Goal: Information Seeking & Learning: Learn about a topic

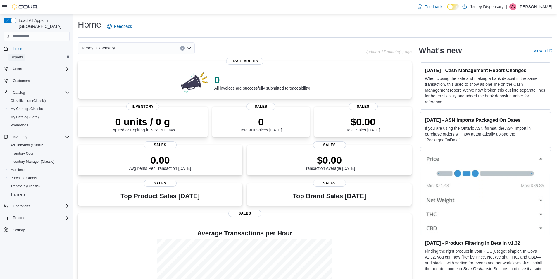
click at [20, 53] on span "Reports" at bounding box center [17, 56] width 12 height 7
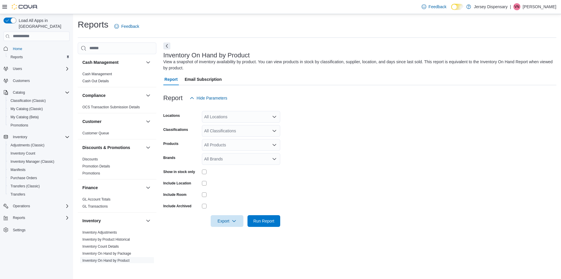
click at [205, 186] on div at bounding box center [241, 182] width 78 height 9
click at [257, 217] on span "Run Report" at bounding box center [264, 221] width 26 height 12
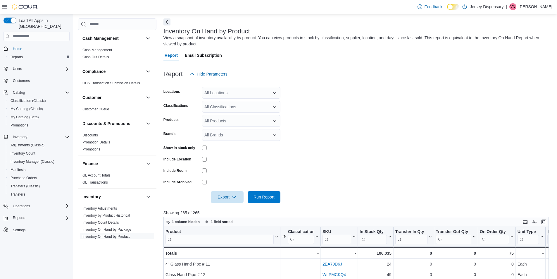
scroll to position [58, 0]
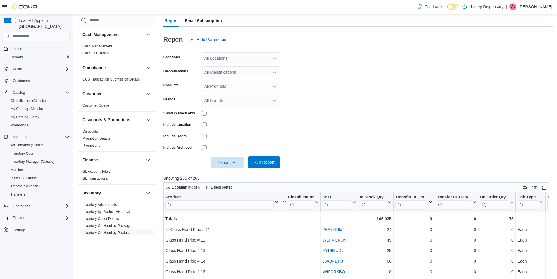
click at [260, 168] on span "Run Report" at bounding box center [264, 162] width 26 height 12
click at [232, 165] on span "Export" at bounding box center [227, 162] width 26 height 12
click at [225, 171] on button "Export to Excel" at bounding box center [227, 174] width 33 height 12
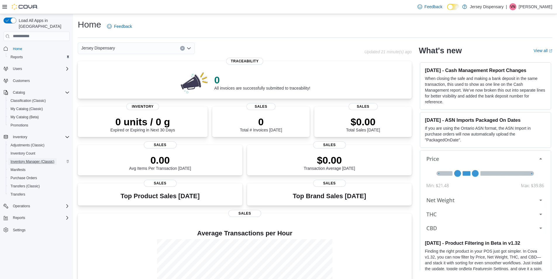
click at [34, 159] on span "Inventory Manager (Classic)" at bounding box center [33, 161] width 44 height 5
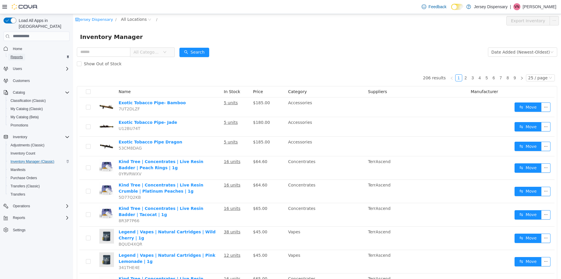
click at [22, 55] on span "Reports" at bounding box center [17, 57] width 12 height 5
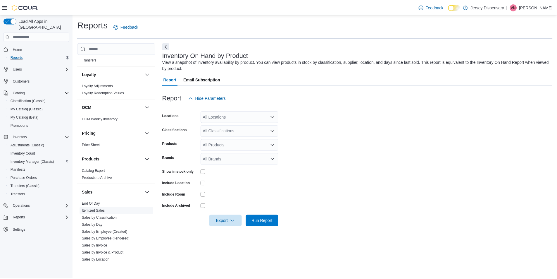
scroll to position [263, 0]
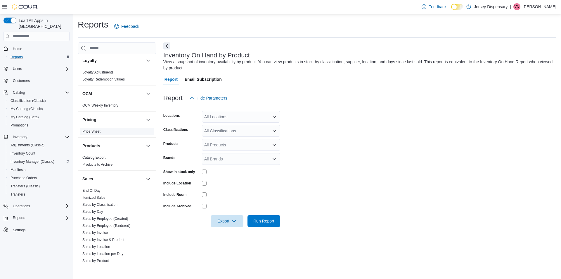
click at [103, 129] on span "Price Sheet" at bounding box center [117, 131] width 74 height 7
click at [97, 131] on link "Price Sheet" at bounding box center [91, 131] width 18 height 4
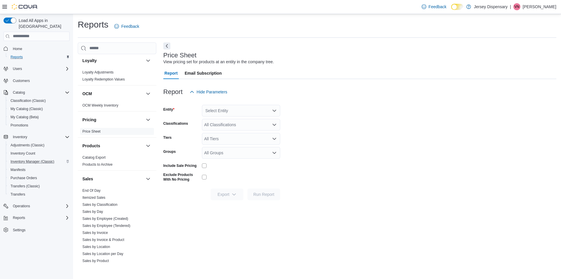
click at [240, 115] on div "Select Entity" at bounding box center [241, 111] width 78 height 12
click at [250, 123] on span "Jersey Dispensary" at bounding box center [236, 121] width 34 height 6
click at [265, 193] on span "Run Report" at bounding box center [263, 194] width 21 height 6
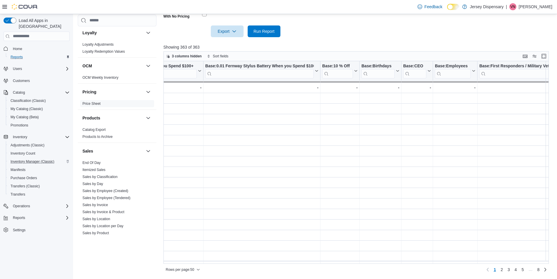
scroll to position [0, 516]
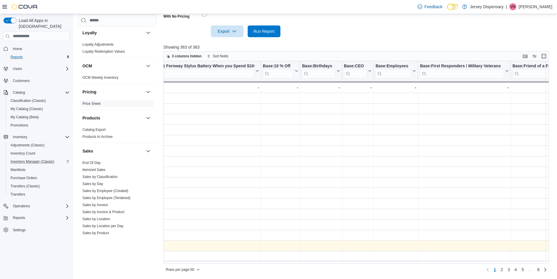
click at [503, 242] on div "ProductName Click to view column header actions CatalogSku Click to view column…" at bounding box center [357, 162] width 389 height 202
click at [503, 242] on div "- Base:First Responders / Military Veterans, column 15, row 15" at bounding box center [464, 245] width 89 height 7
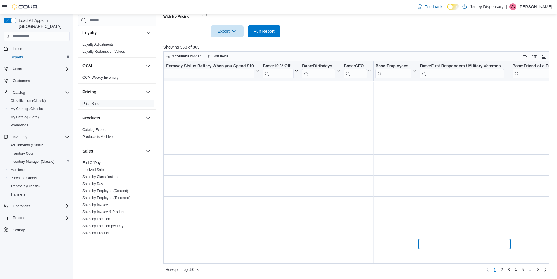
scroll to position [2, 594]
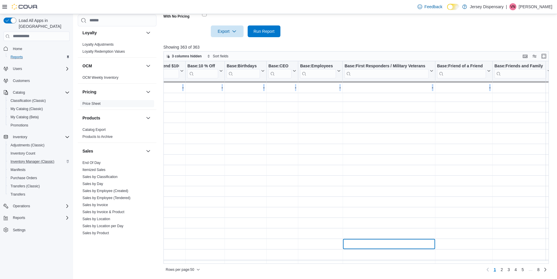
drag, startPoint x: 503, startPoint y: 242, endPoint x: 561, endPoint y: 249, distance: 58.3
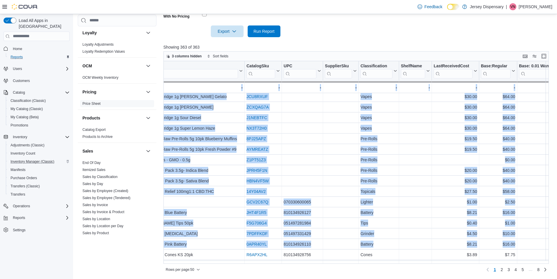
scroll to position [2, 0]
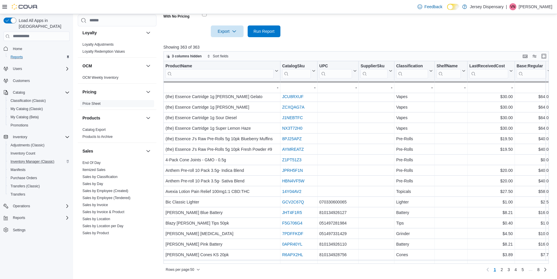
click at [391, 42] on div at bounding box center [357, 40] width 389 height 7
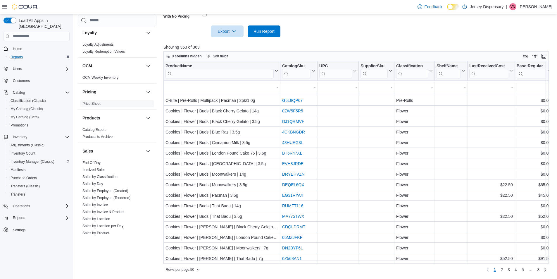
scroll to position [359, 0]
click at [125, 213] on span "Sales by Invoice & Product" at bounding box center [117, 211] width 74 height 7
click at [124, 213] on link "Sales by Invoice & Product" at bounding box center [103, 212] width 42 height 4
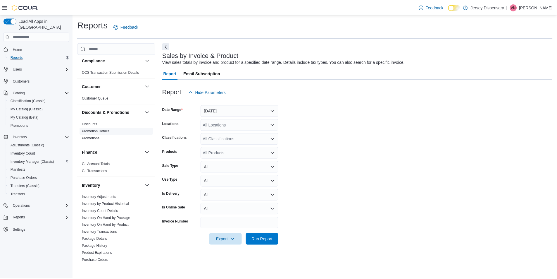
scroll to position [29, 0]
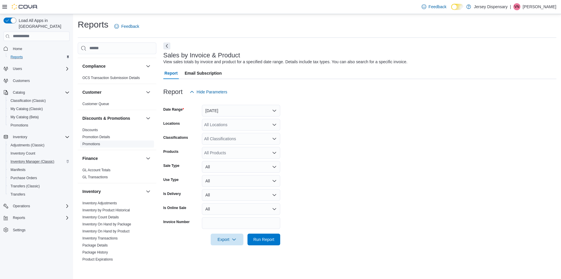
click at [103, 141] on span "Promotions" at bounding box center [117, 143] width 74 height 7
click at [100, 142] on span "Promotions" at bounding box center [117, 143] width 74 height 7
click at [96, 131] on link "Discounts" at bounding box center [89, 130] width 15 height 4
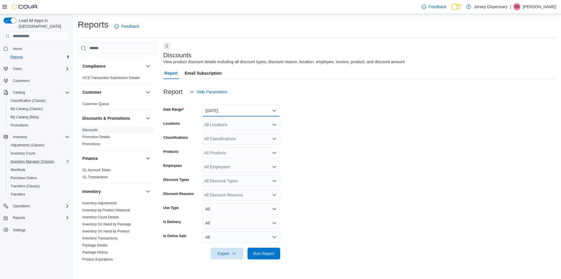
click at [232, 113] on button "Yesterday" at bounding box center [241, 111] width 78 height 12
click at [361, 122] on form "Date Range Yesterday Locations All Locations Classifications All Classification…" at bounding box center [359, 178] width 393 height 161
click at [257, 258] on span "Run Report" at bounding box center [264, 253] width 26 height 12
click at [268, 255] on span "Run Report" at bounding box center [263, 253] width 21 height 6
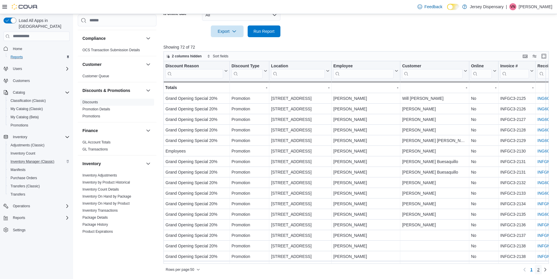
click at [539, 268] on link "2" at bounding box center [538, 269] width 7 height 9
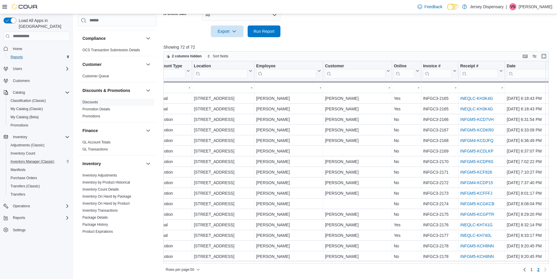
scroll to position [0, 78]
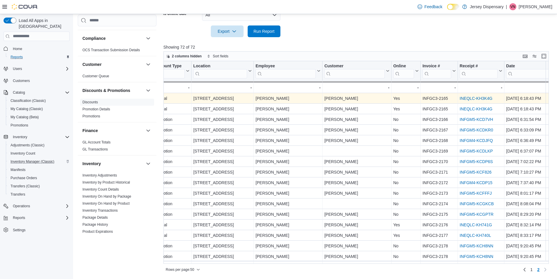
click at [464, 100] on link "INEQLC-KH3K4G" at bounding box center [475, 98] width 33 height 5
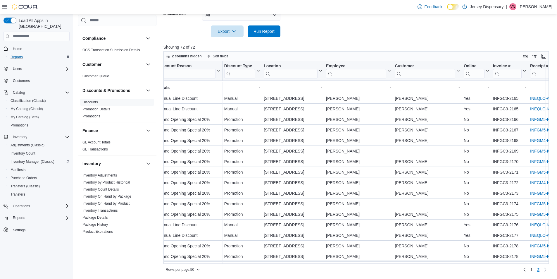
scroll to position [0, 0]
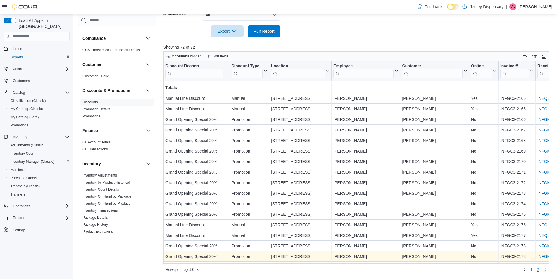
click at [319, 254] on div "Discount Reason Click to view column header actions Discount Type Click to view…" at bounding box center [357, 162] width 389 height 202
click at [318, 254] on div "Discount Reason Click to view column header actions Discount Type Click to view…" at bounding box center [472, 194] width 618 height 267
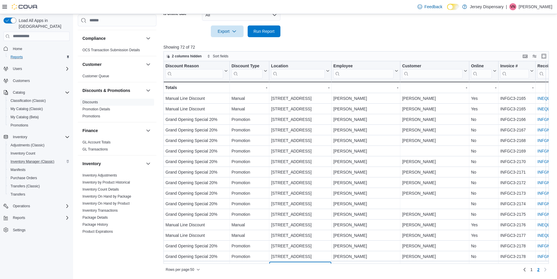
drag, startPoint x: 318, startPoint y: 254, endPoint x: 322, endPoint y: 254, distance: 3.2
click at [319, 254] on div "Discount Reason Click to view column header actions Discount Type Click to view…" at bounding box center [472, 192] width 618 height 263
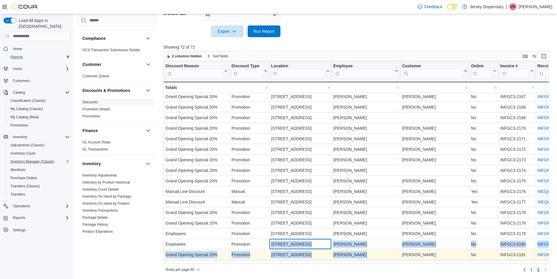
drag, startPoint x: 322, startPoint y: 254, endPoint x: 334, endPoint y: 255, distance: 12.6
click at [334, 255] on div "Discount Reason Click to view column header actions Discount Type Click to view…" at bounding box center [472, 159] width 618 height 263
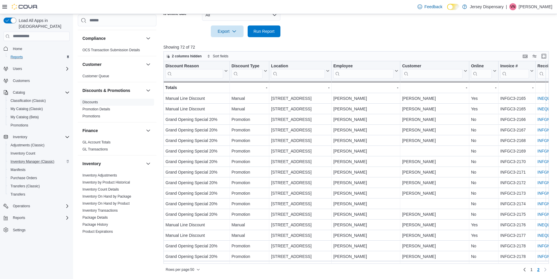
click at [378, 268] on div "Rows per page : 50 Page 2 of 2 1 2" at bounding box center [355, 269] width 385 height 9
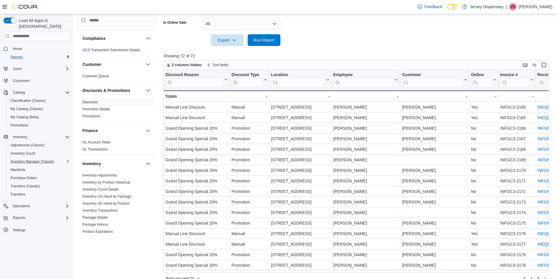
scroll to position [222, 0]
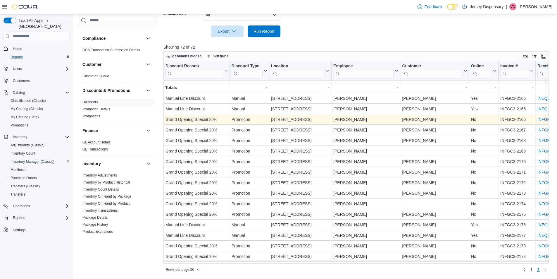
click at [541, 121] on link "INFGM5-KCD7VH" at bounding box center [553, 119] width 33 height 5
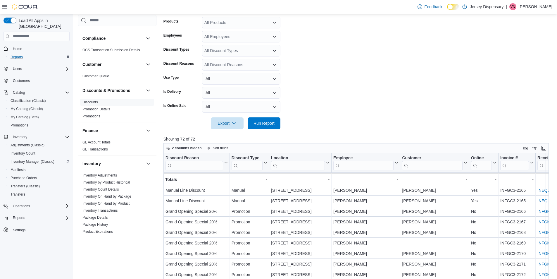
scroll to position [46, 0]
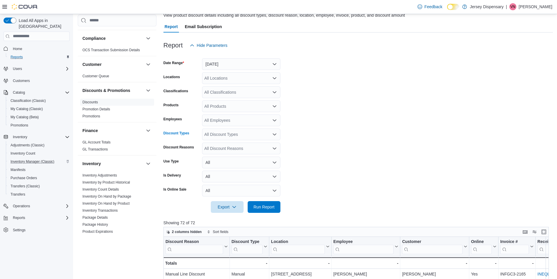
click at [248, 140] on div "All Discount Types" at bounding box center [241, 134] width 78 height 12
drag, startPoint x: 327, startPoint y: 137, endPoint x: 320, endPoint y: 139, distance: 7.6
click at [328, 137] on form "Date Range Yesterday Locations All Locations Classifications All Classification…" at bounding box center [357, 131] width 389 height 161
click at [282, 148] on form "Date Range Yesterday Locations All Locations Classifications All Classification…" at bounding box center [357, 131] width 389 height 161
click at [279, 148] on div "All Discount Reasons" at bounding box center [241, 148] width 78 height 12
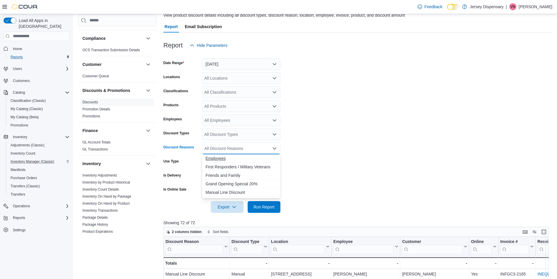
click at [258, 159] on span "Employees" at bounding box center [240, 158] width 71 height 6
click at [270, 205] on span "Run Report" at bounding box center [263, 206] width 21 height 6
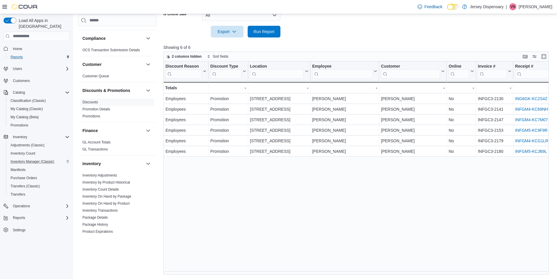
scroll to position [222, 0]
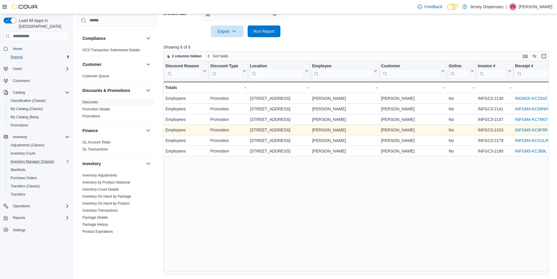
click at [539, 128] on link "INFGM5-KC9F9R" at bounding box center [531, 129] width 32 height 5
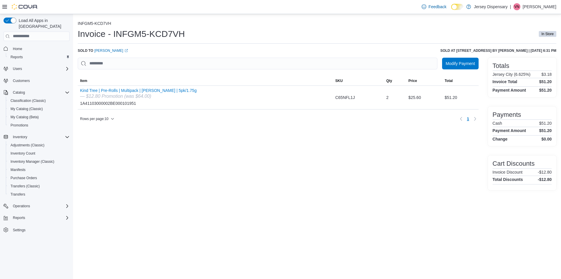
drag, startPoint x: 317, startPoint y: 210, endPoint x: 304, endPoint y: 201, distance: 16.0
